Goal: Information Seeking & Learning: Find specific fact

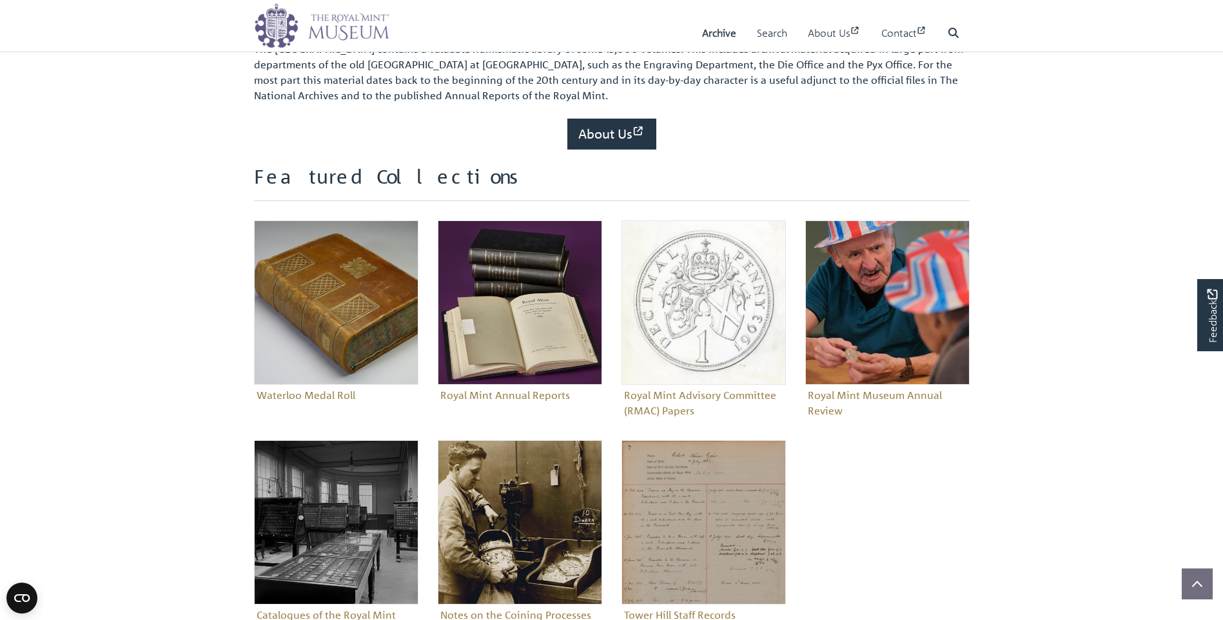
scroll to position [322, 0]
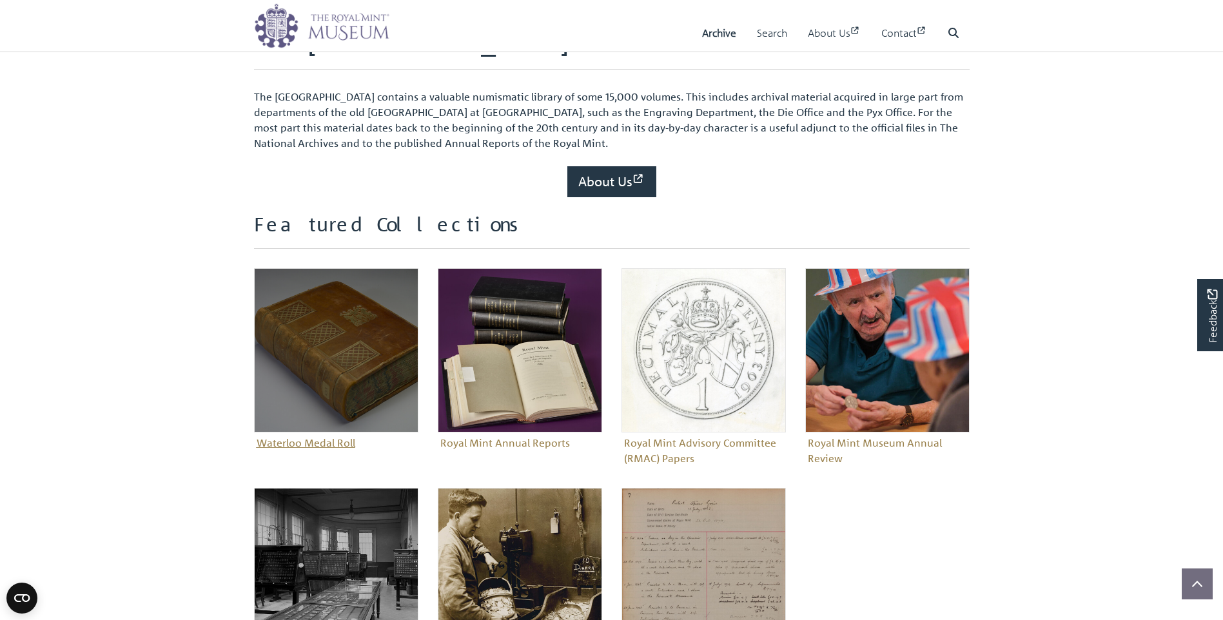
click at [367, 376] on img "Sub-collection" at bounding box center [336, 350] width 164 height 164
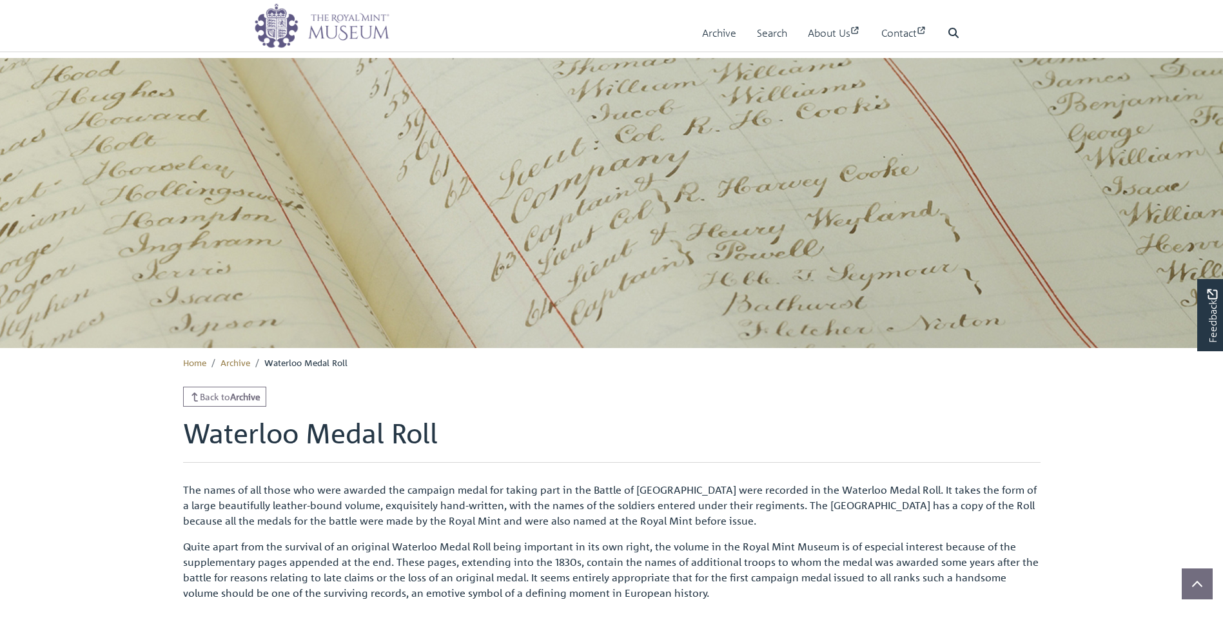
scroll to position [387, 0]
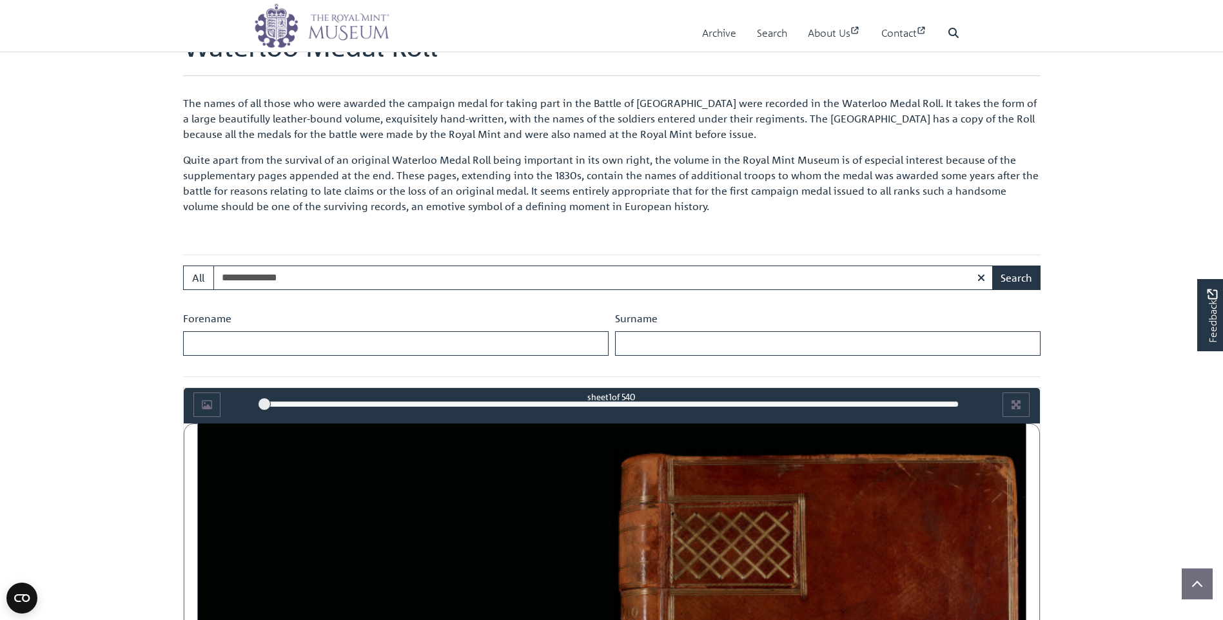
type input "**********"
drag, startPoint x: 317, startPoint y: 277, endPoint x: 166, endPoint y: 270, distance: 150.4
click at [166, 270] on body "Menu Archive Search About Us Contact" at bounding box center [611, 564] width 1223 height 1903
click at [227, 344] on input "Forename" at bounding box center [396, 343] width 426 height 25
type input "******"
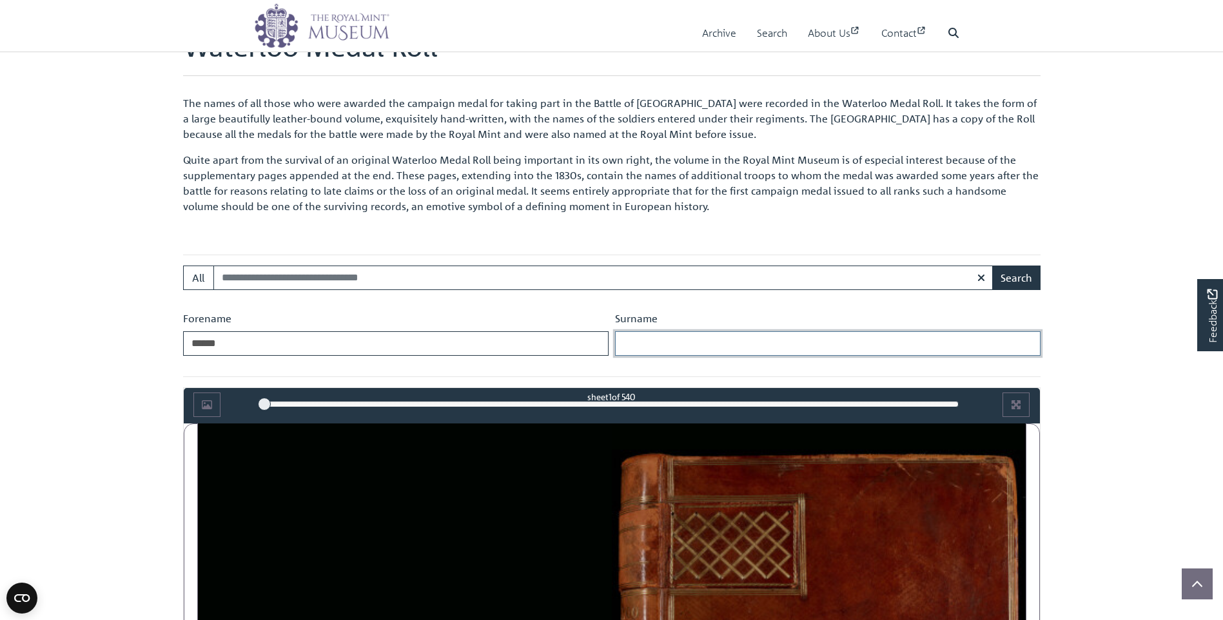
click at [680, 353] on input "Surname" at bounding box center [828, 343] width 426 height 25
type input "********"
click at [1019, 275] on button "Search" at bounding box center [1016, 278] width 48 height 25
drag, startPoint x: 224, startPoint y: 344, endPoint x: 157, endPoint y: 339, distance: 67.3
click at [157, 339] on body "Menu Archive Search About Us Contact" at bounding box center [611, 564] width 1223 height 1903
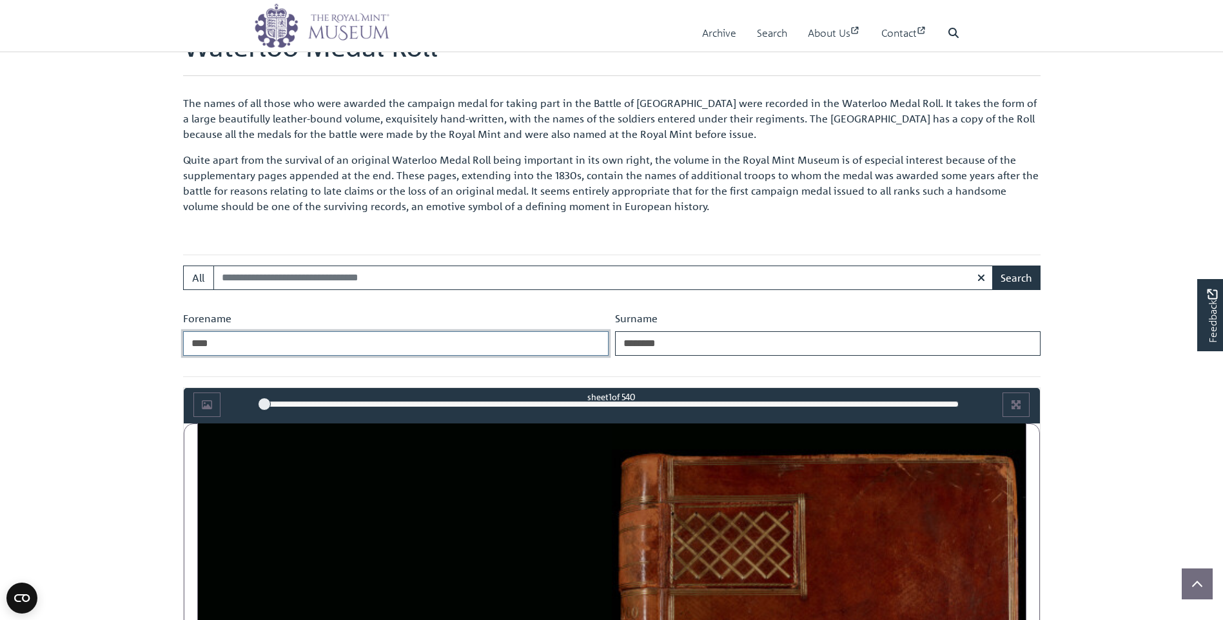
type input "****"
click at [692, 339] on input "********" at bounding box center [828, 343] width 426 height 25
type input "*"
type input "****"
click at [992, 266] on button "Search" at bounding box center [1016, 278] width 48 height 25
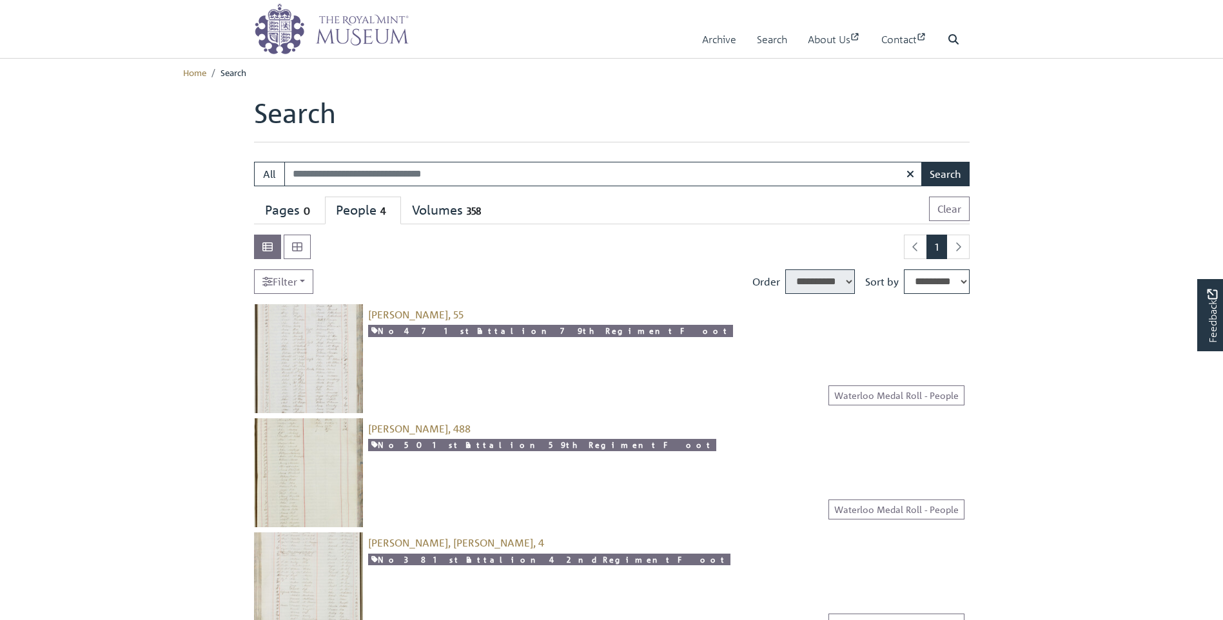
select select "****"
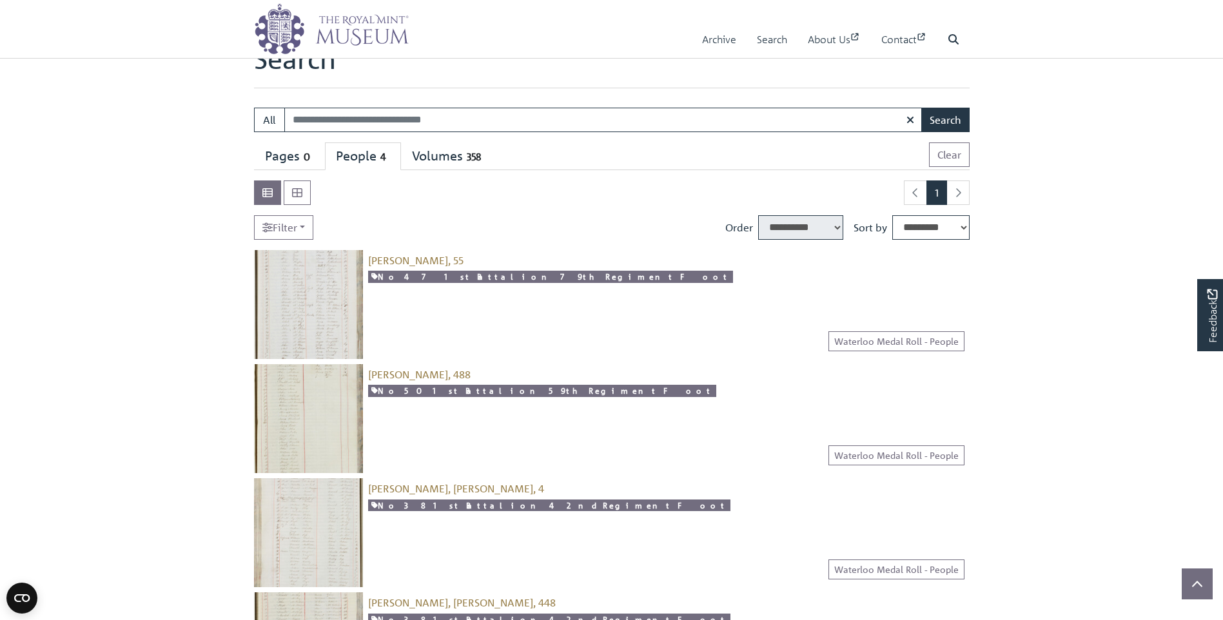
scroll to position [193, 0]
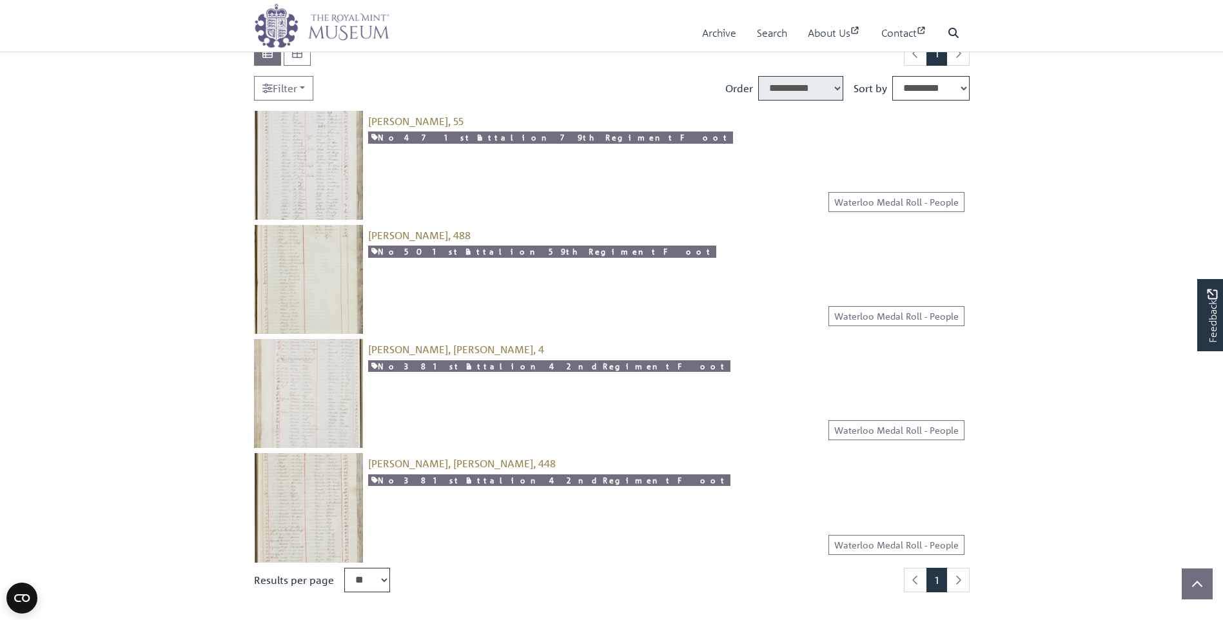
click at [320, 386] on img at bounding box center [308, 393] width 109 height 109
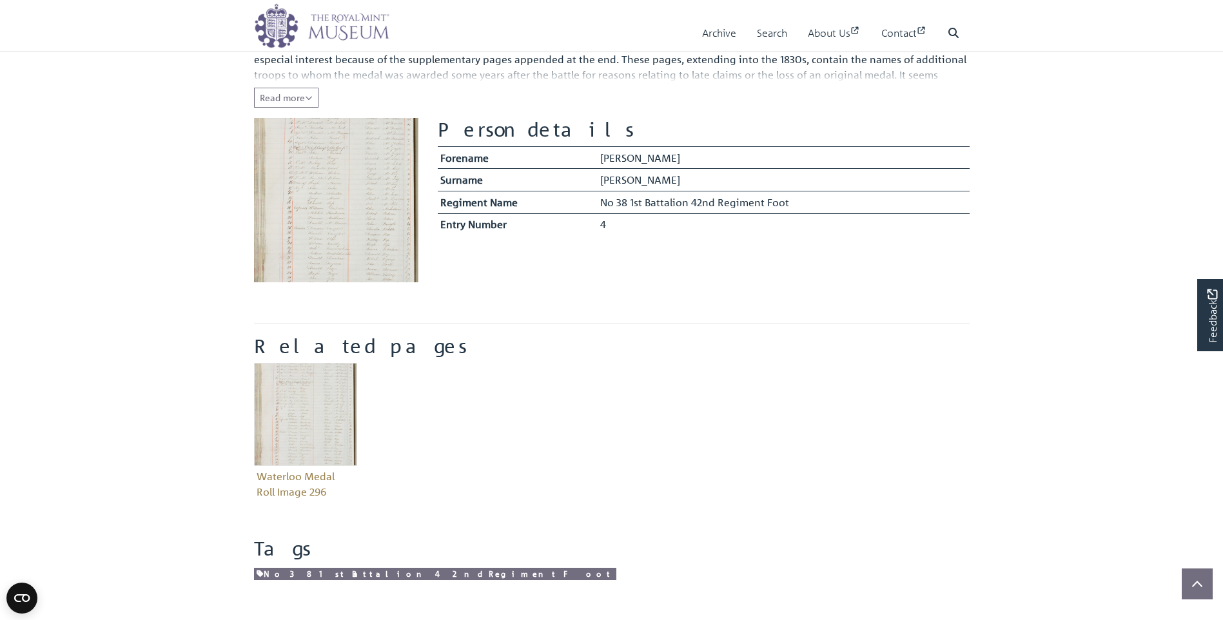
scroll to position [258, 0]
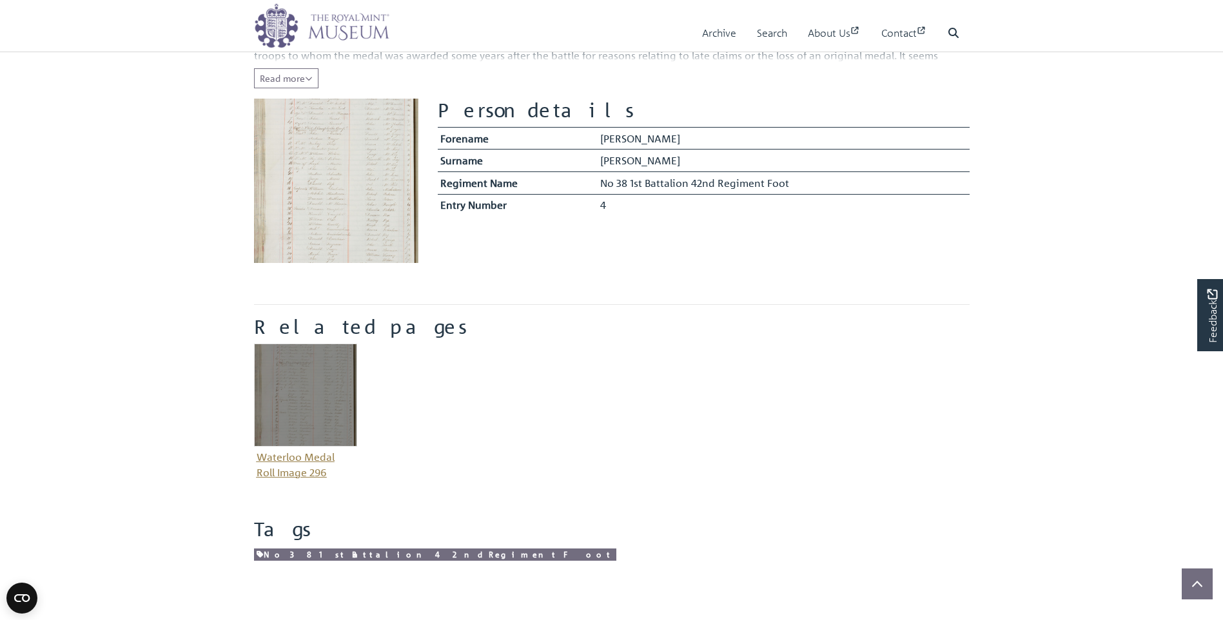
click at [293, 405] on img "Item related to this entity" at bounding box center [305, 395] width 103 height 103
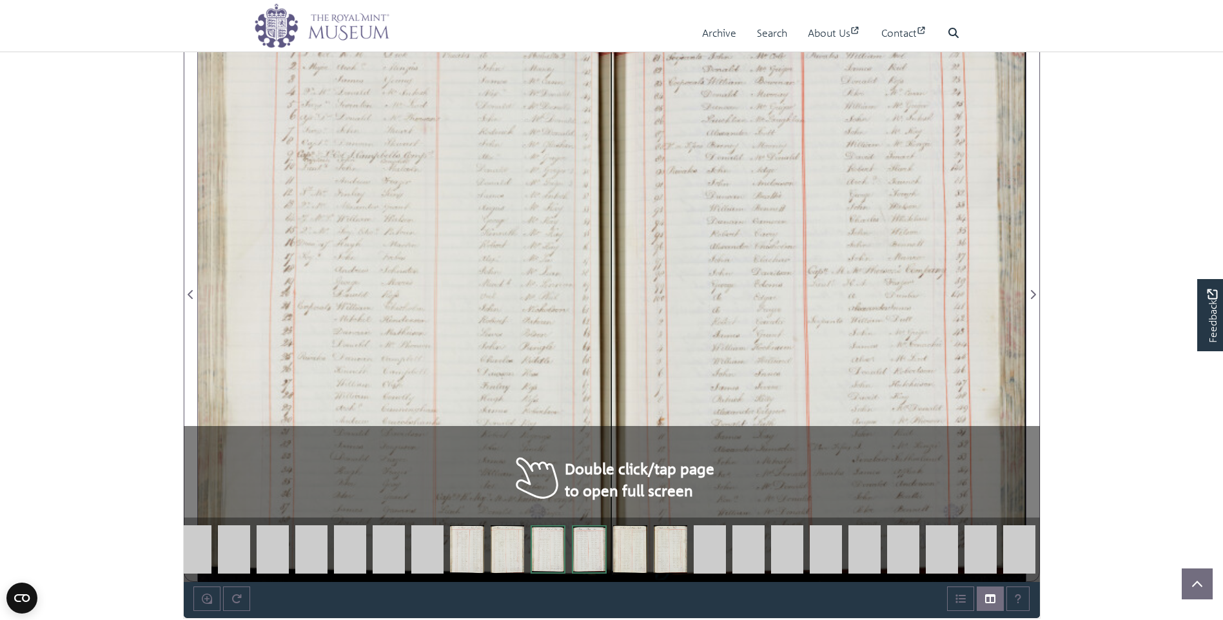
scroll to position [819, 0]
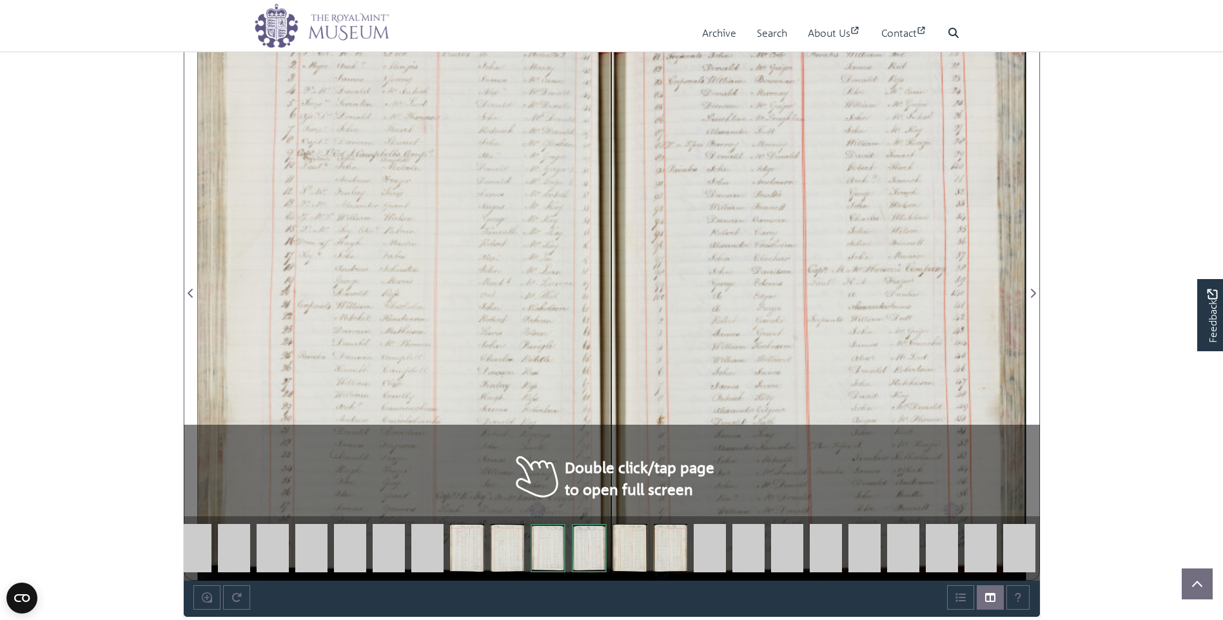
click at [324, 204] on div at bounding box center [405, 286] width 414 height 590
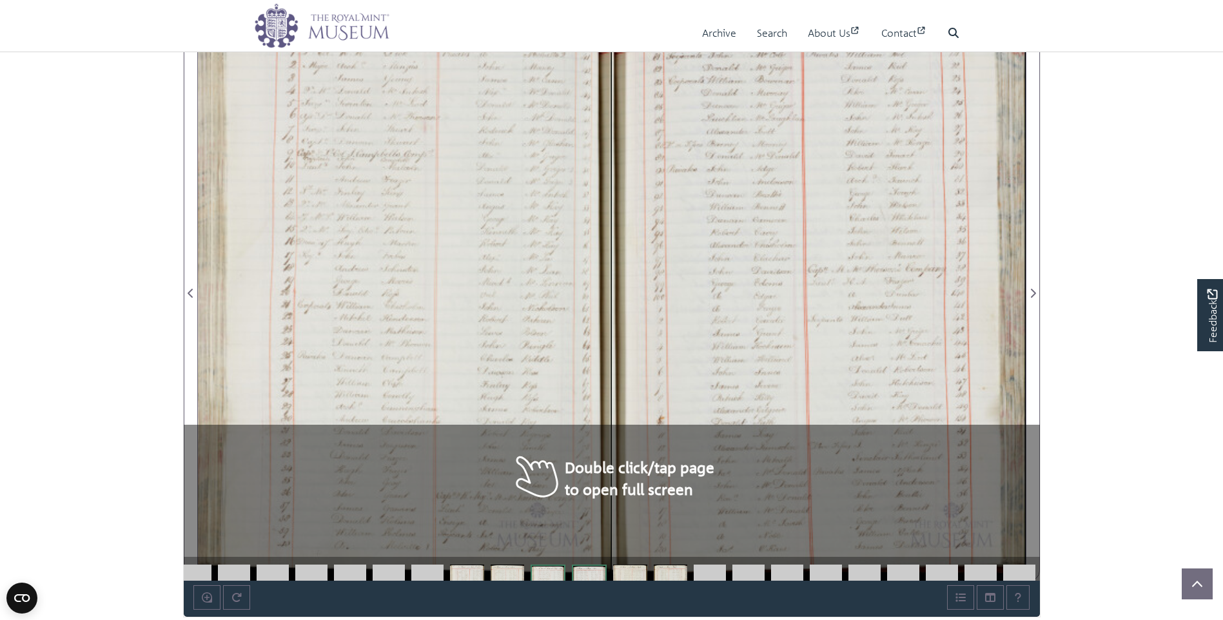
click at [324, 204] on div at bounding box center [405, 286] width 414 height 590
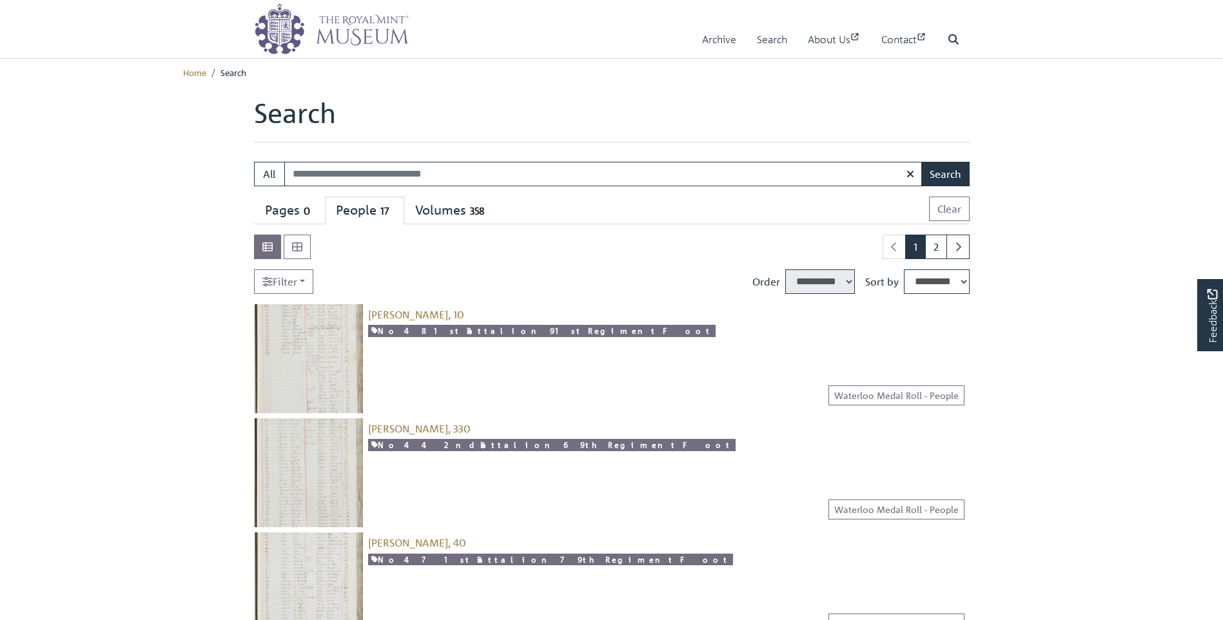
select select "****"
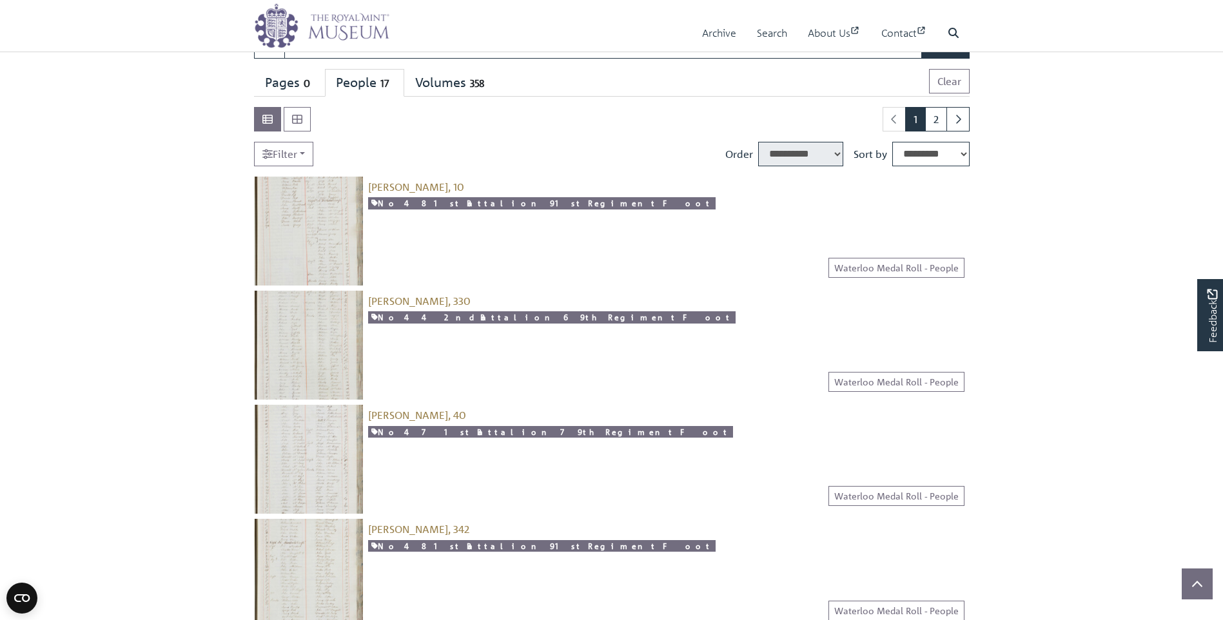
scroll to position [129, 0]
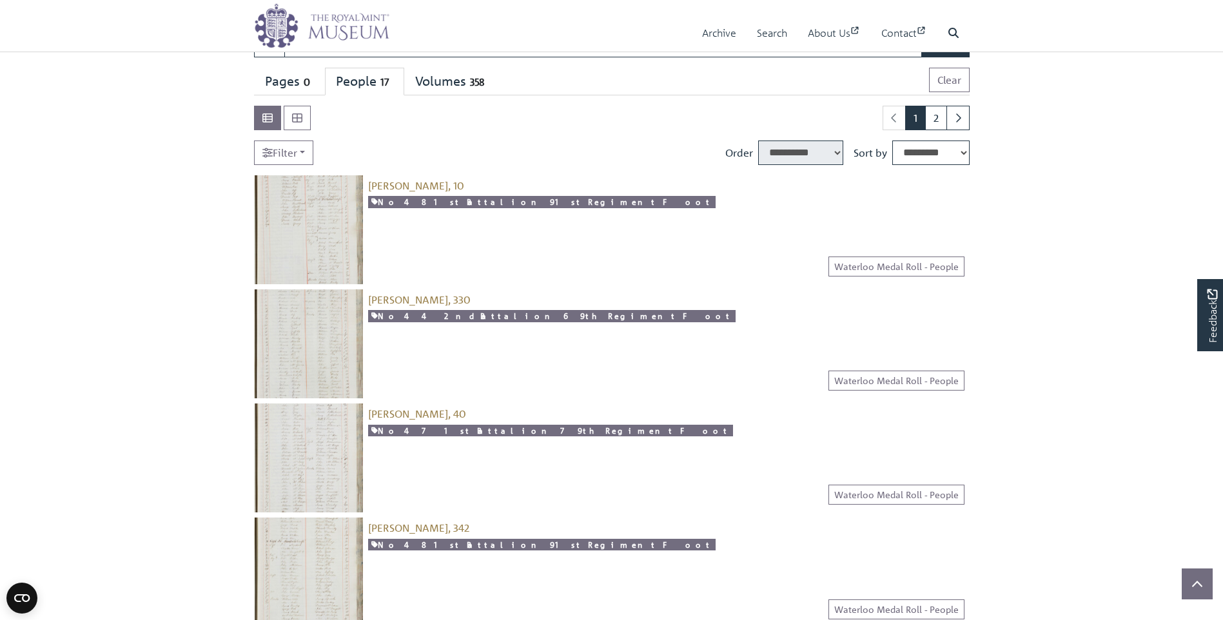
click at [340, 444] on img at bounding box center [308, 458] width 109 height 109
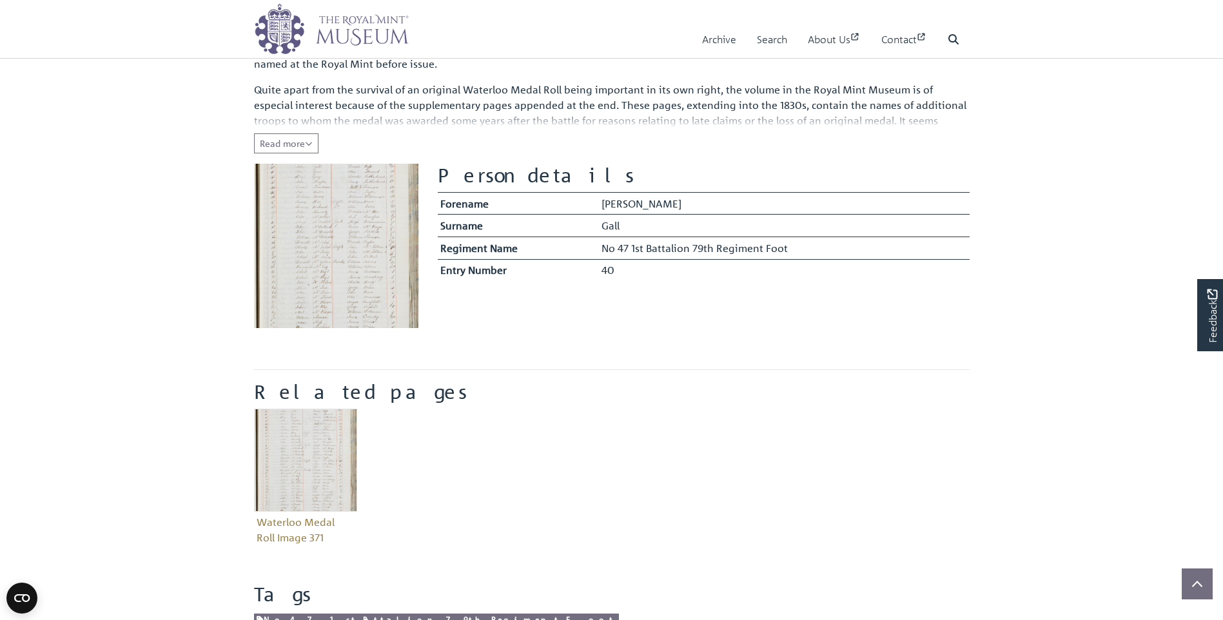
scroll to position [193, 0]
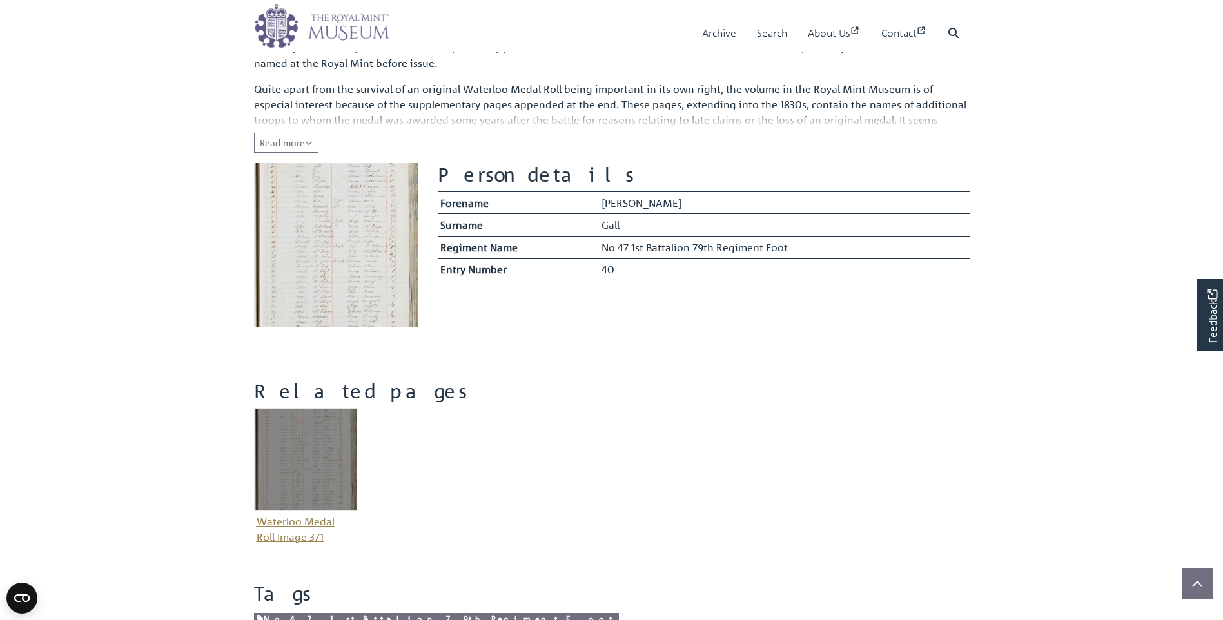
click at [289, 444] on img "Item related to this entity" at bounding box center [305, 459] width 103 height 103
click at [277, 466] on img "Item related to this entity" at bounding box center [305, 459] width 103 height 103
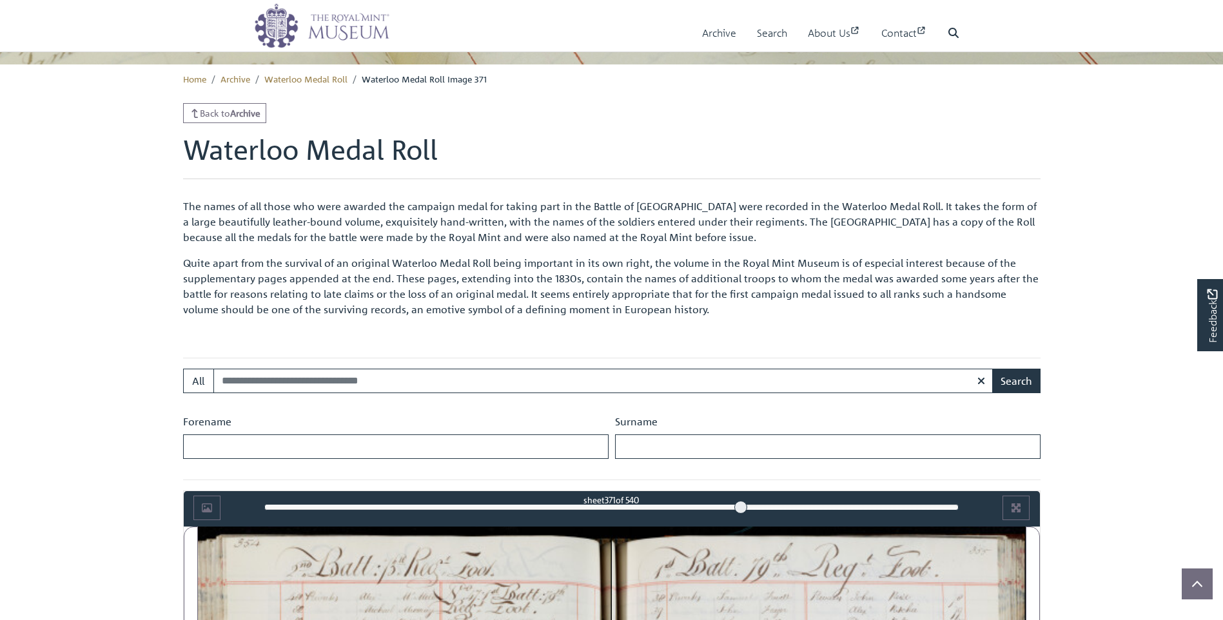
scroll to position [497, 0]
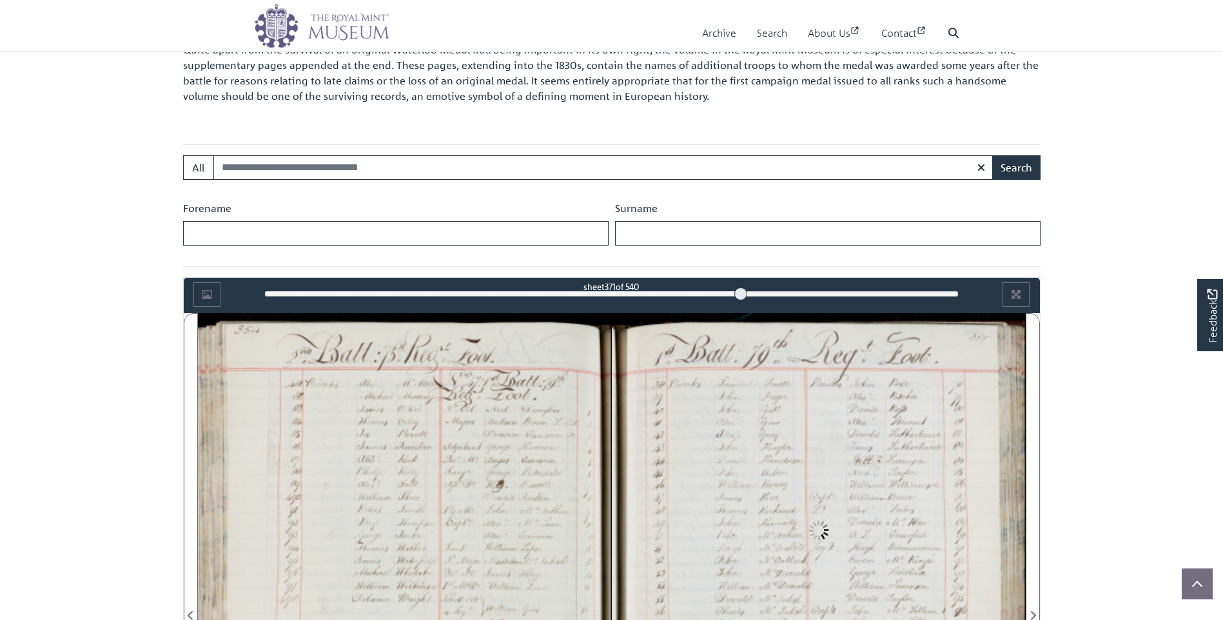
click at [398, 372] on div at bounding box center [405, 608] width 414 height 590
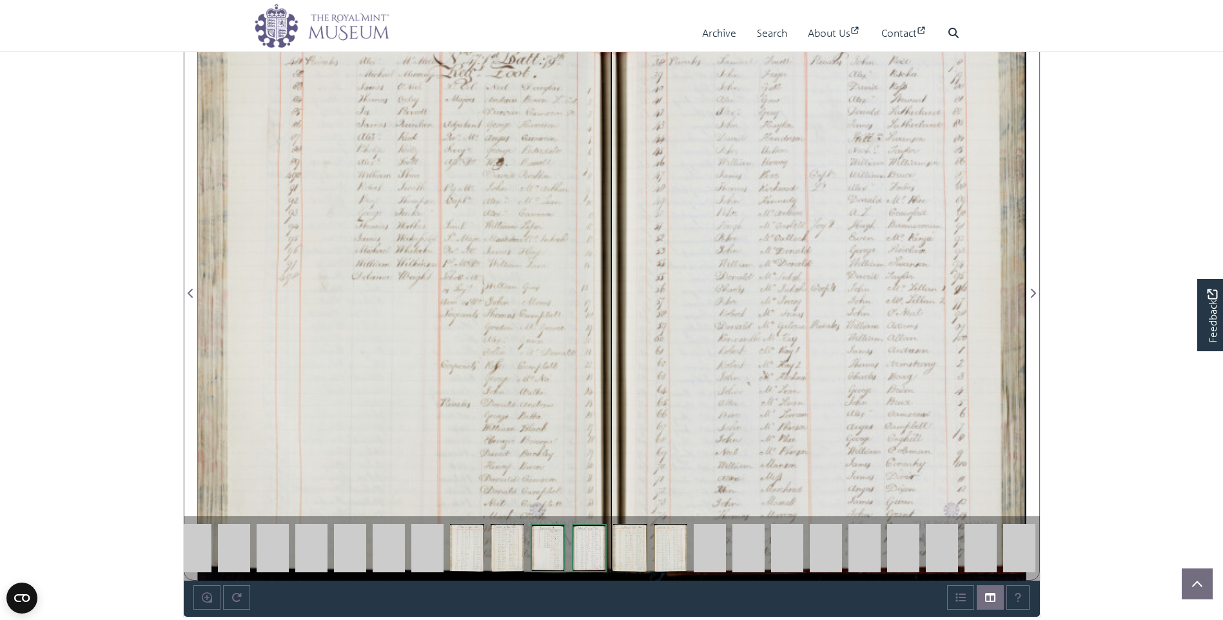
scroll to position [691, 0]
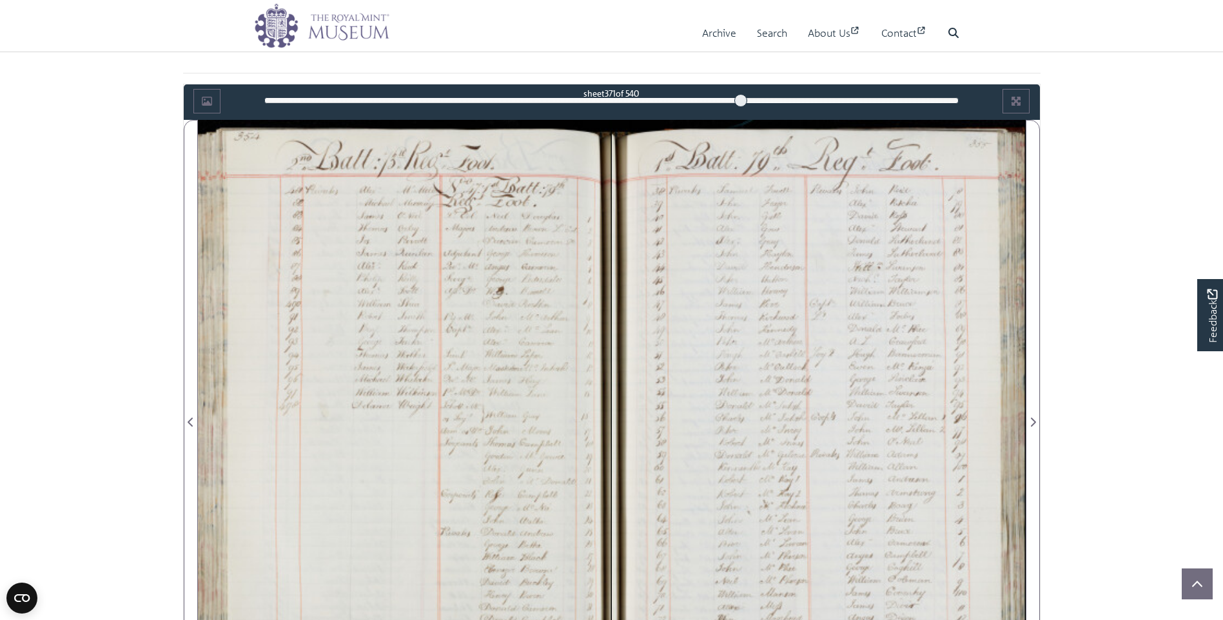
click at [589, 373] on div at bounding box center [405, 415] width 414 height 590
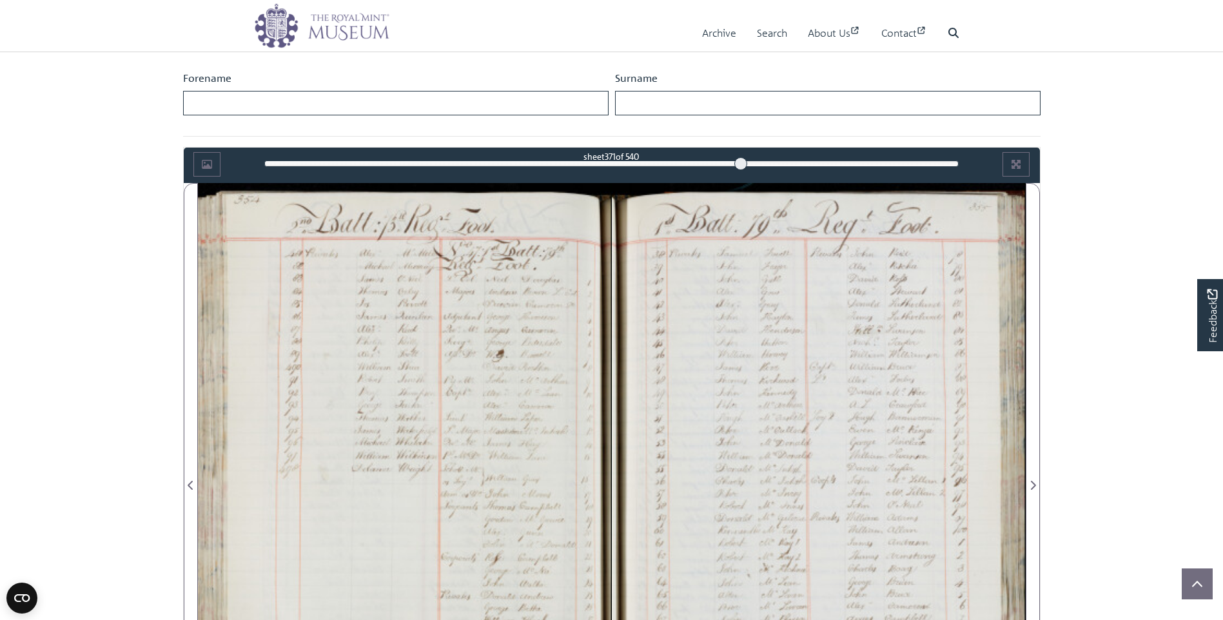
scroll to position [626, 0]
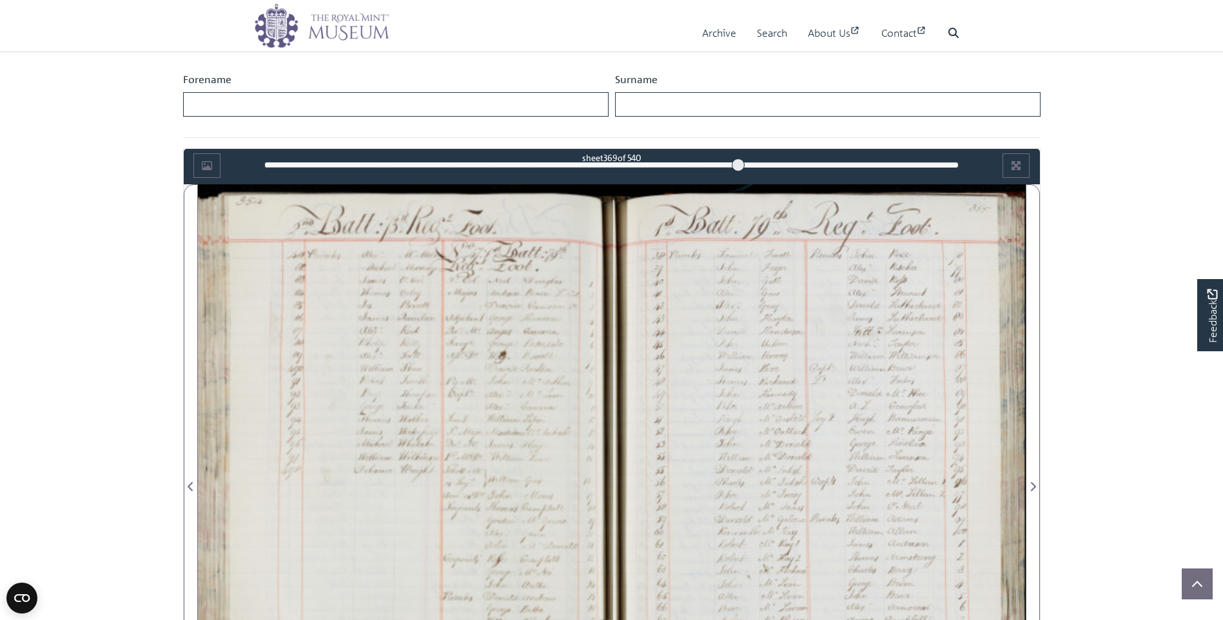
click at [739, 164] on div at bounding box center [738, 165] width 13 height 13
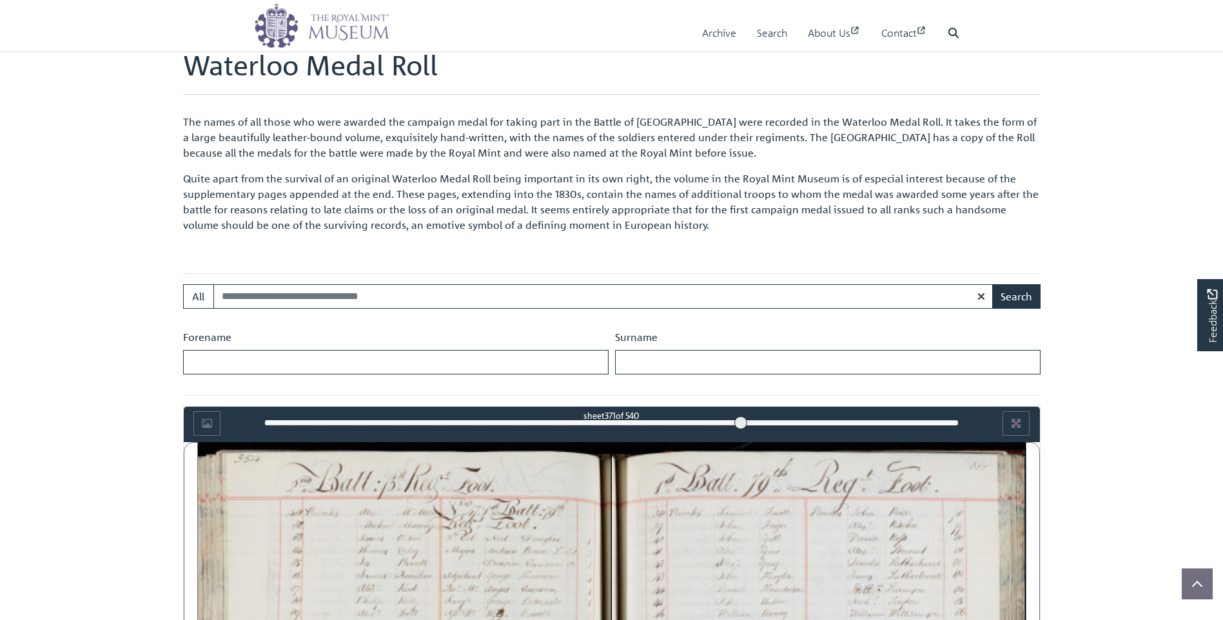
scroll to position [819, 0]
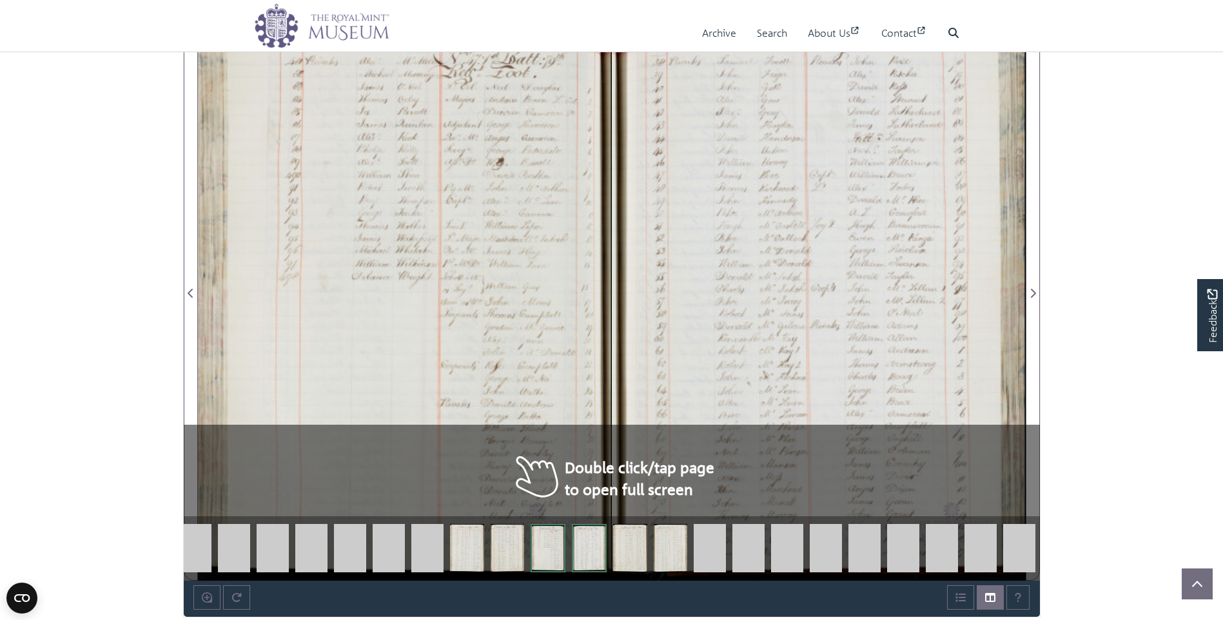
click at [551, 480] on div at bounding box center [405, 286] width 414 height 590
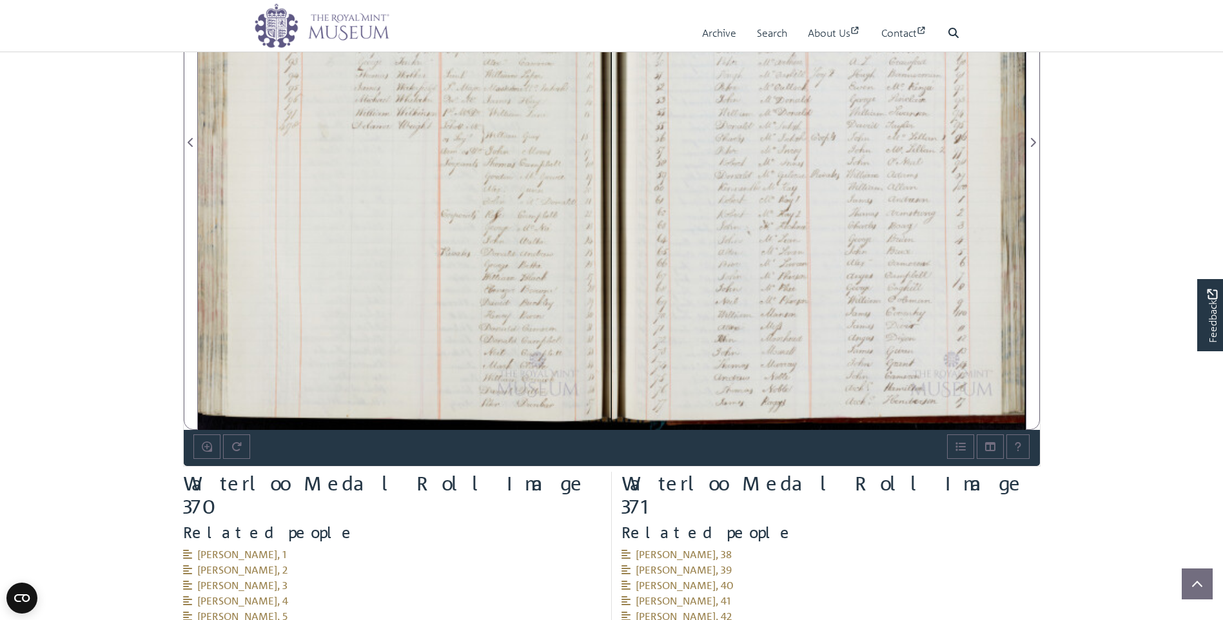
scroll to position [1077, 0]
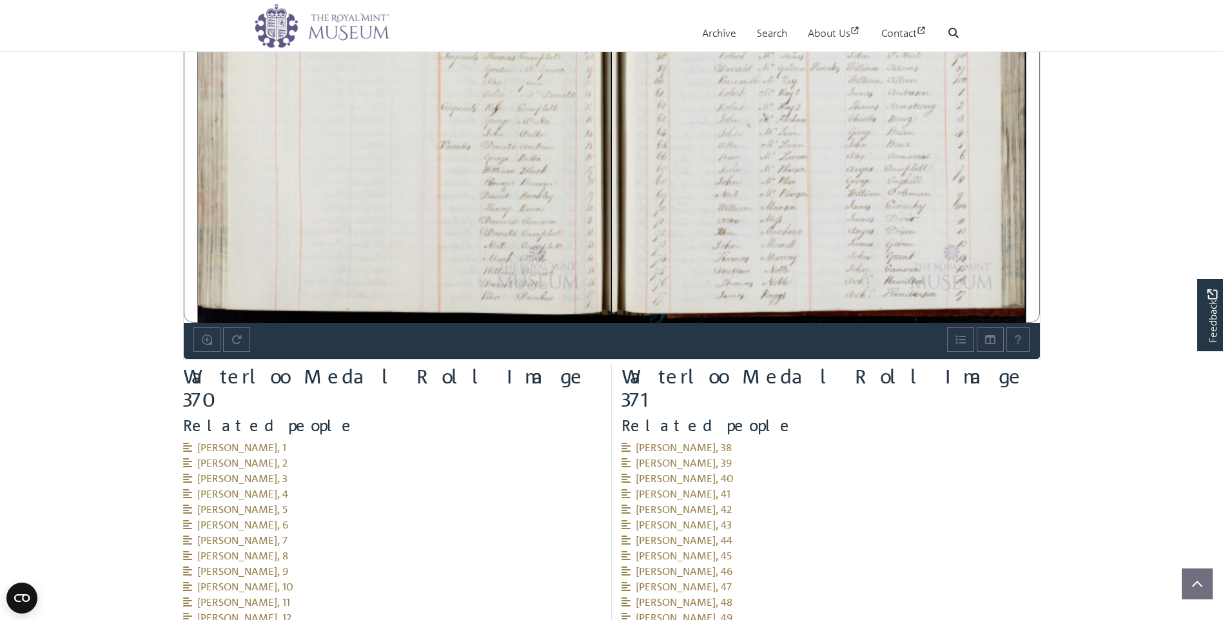
drag, startPoint x: 683, startPoint y: 247, endPoint x: 689, endPoint y: 309, distance: 62.2
click at [689, 309] on div at bounding box center [819, 28] width 414 height 590
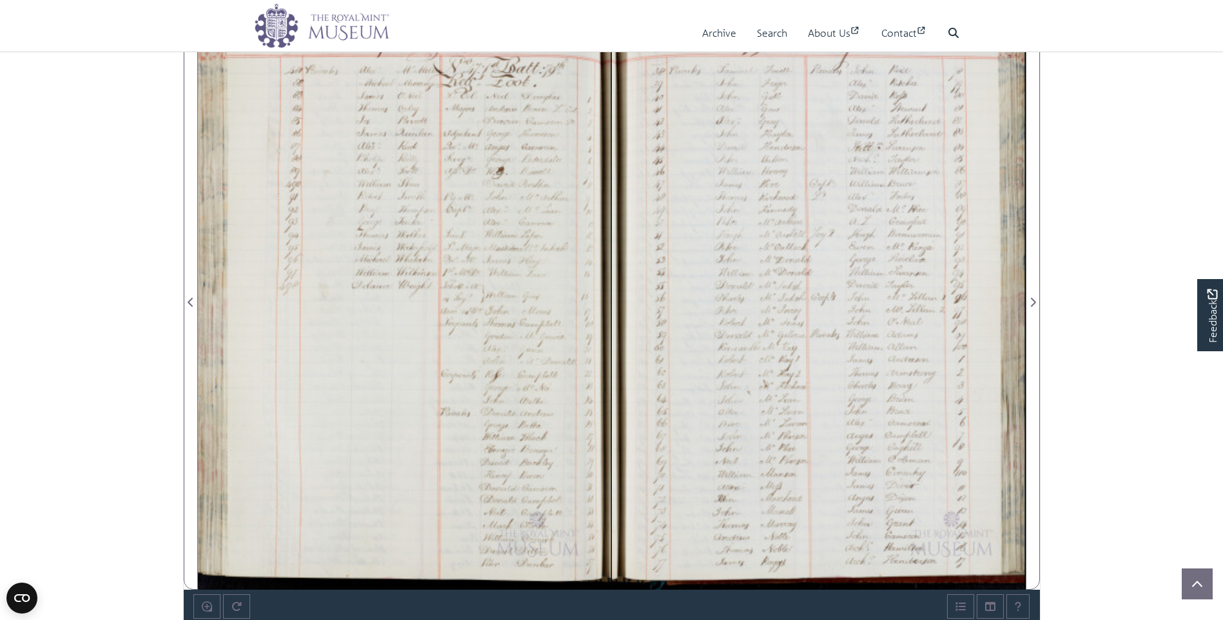
scroll to position [691, 0]
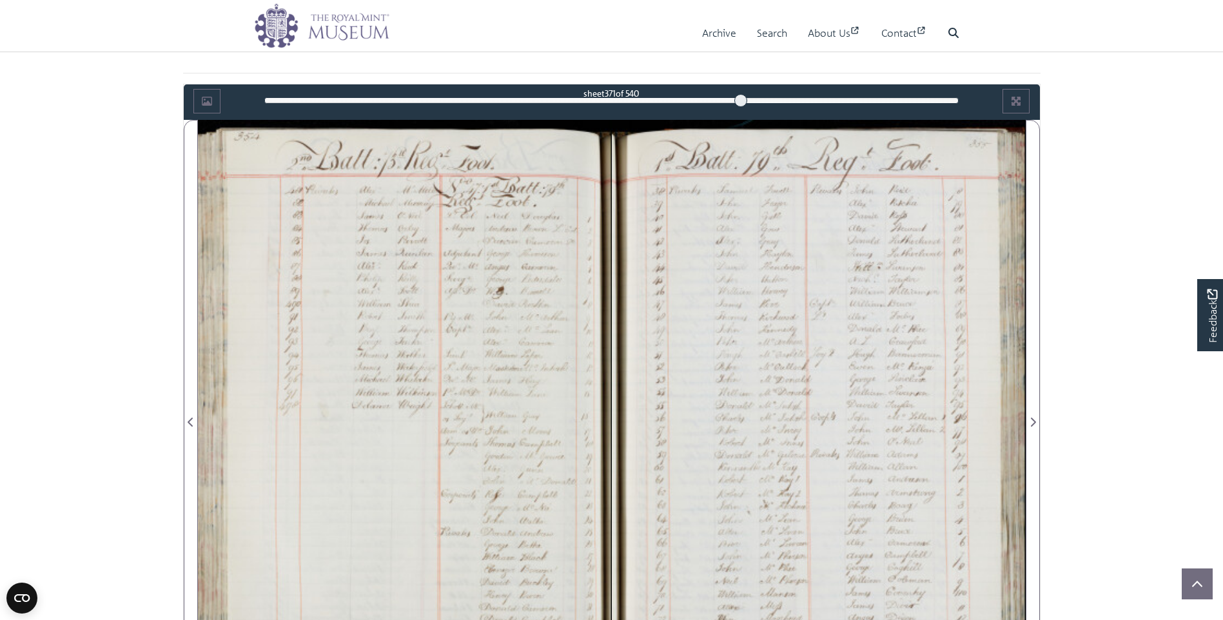
click at [688, 303] on div at bounding box center [819, 415] width 414 height 590
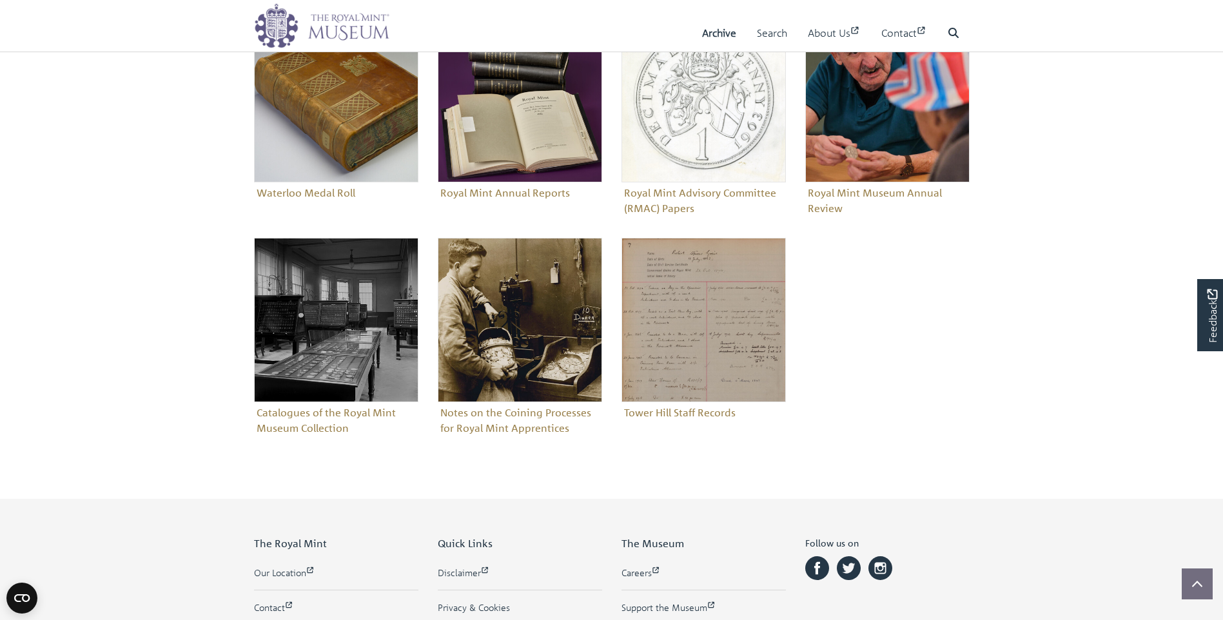
scroll to position [580, 0]
